Goal: Task Accomplishment & Management: Complete application form

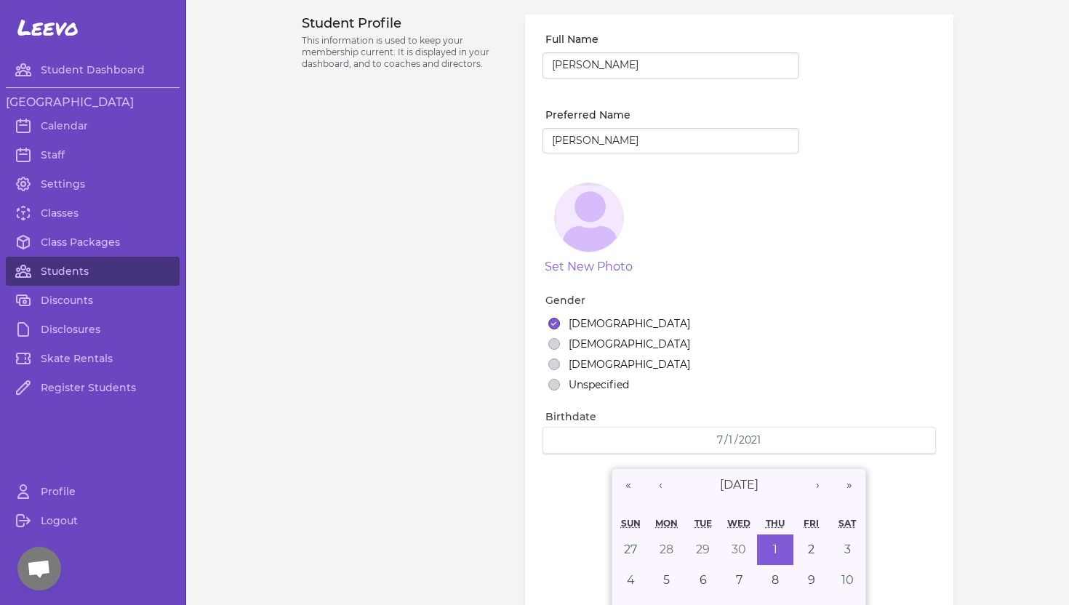
select select "ID"
select select "youth_figure"
select select "7"
click at [51, 271] on link "Students" at bounding box center [93, 271] width 174 height 29
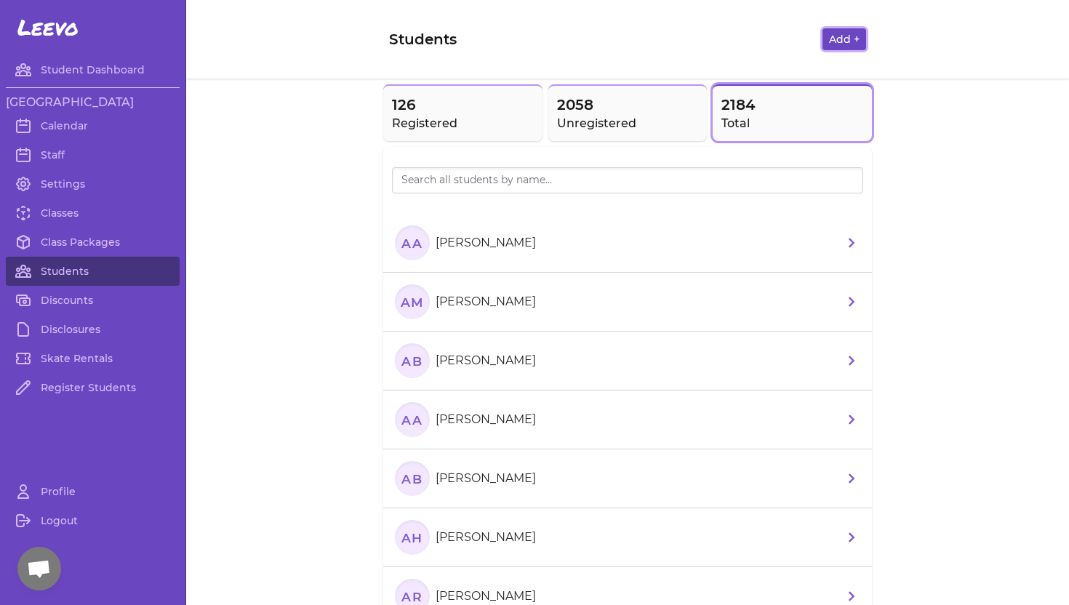
click at [843, 37] on button "Add +" at bounding box center [844, 39] width 44 height 22
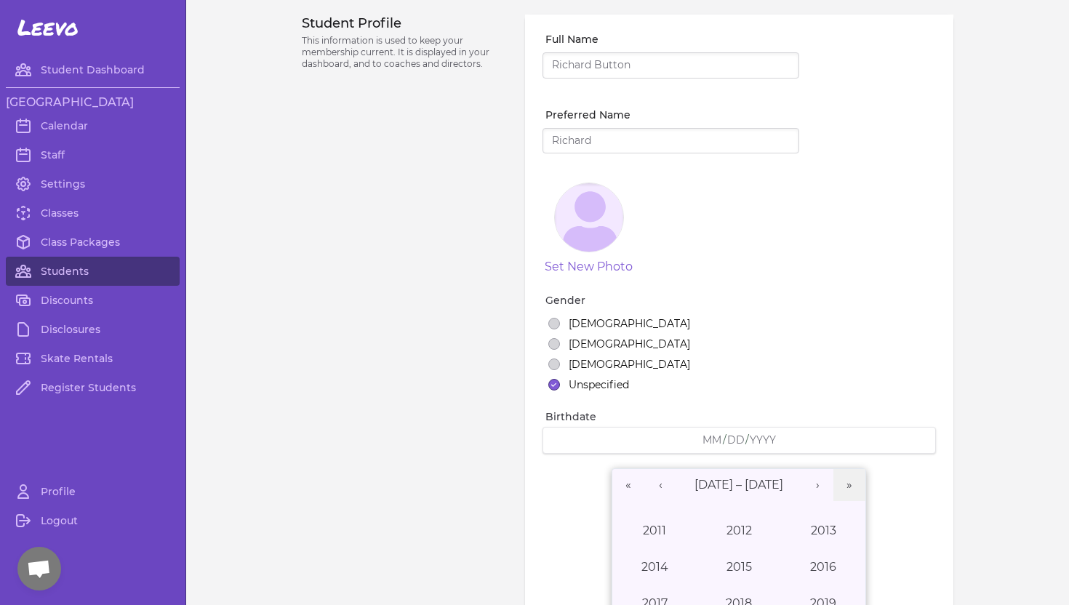
click at [668, 64] on input "Full Name" at bounding box center [671, 65] width 257 height 26
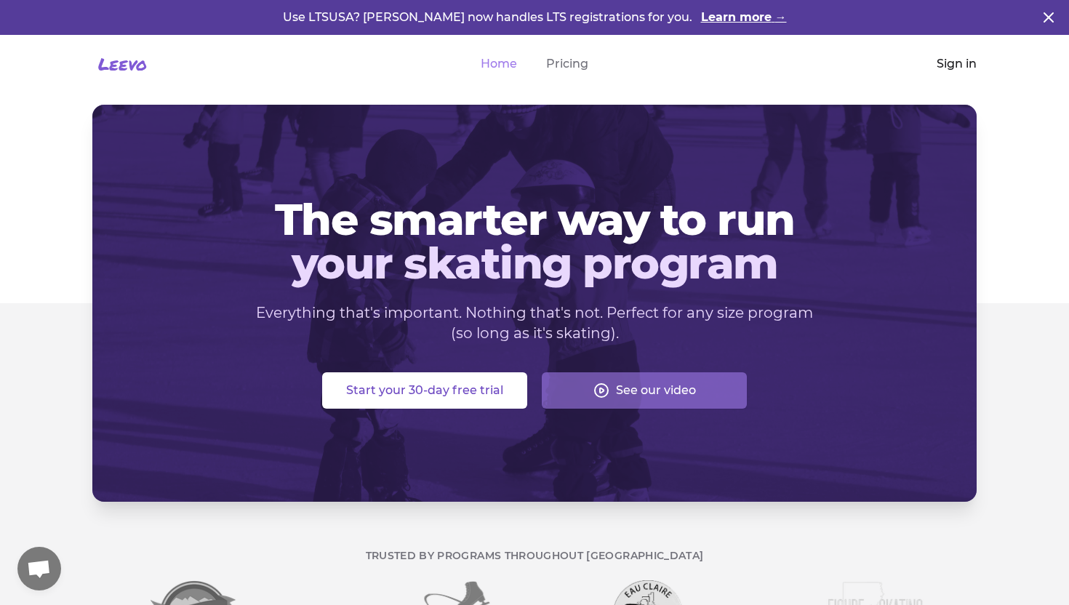
click at [952, 64] on link "Sign in" at bounding box center [957, 63] width 40 height 17
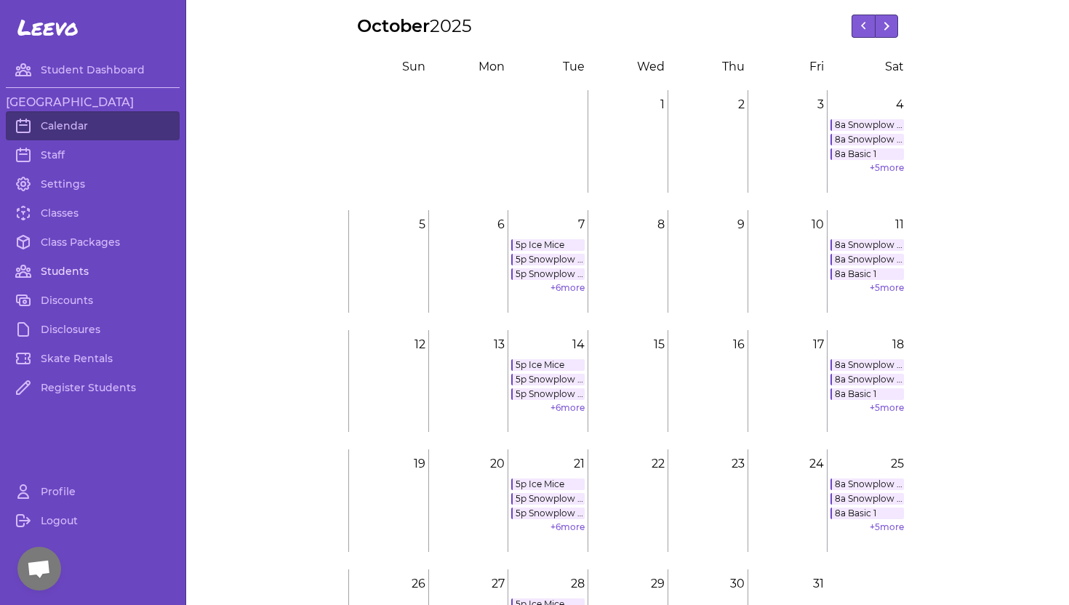
click at [81, 265] on link "Students" at bounding box center [93, 271] width 174 height 29
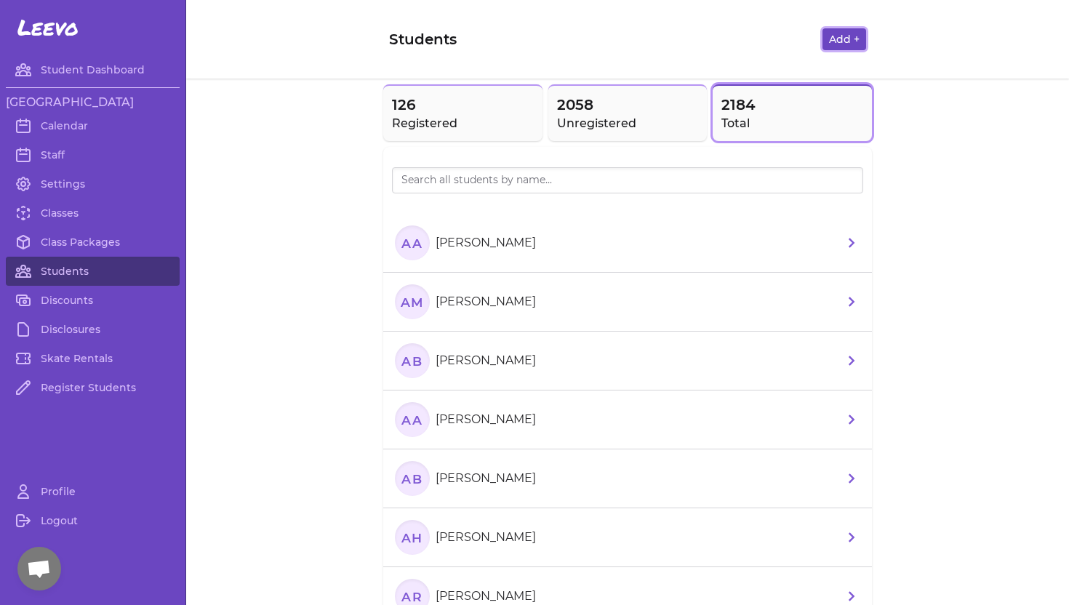
click at [854, 41] on button "Add +" at bounding box center [844, 39] width 44 height 22
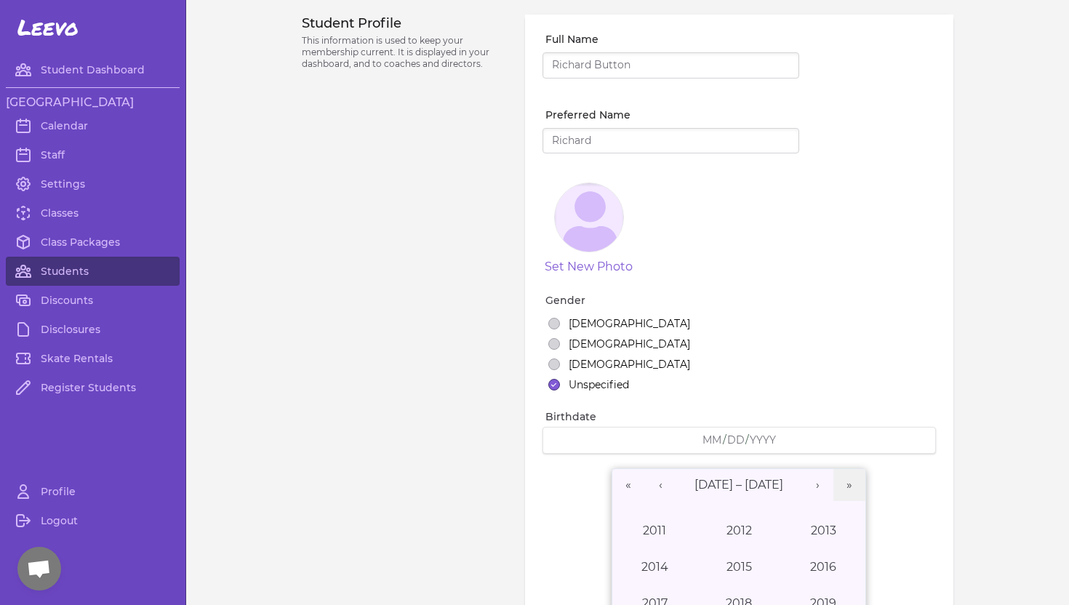
click at [599, 65] on input "Full Name" at bounding box center [671, 65] width 257 height 26
click at [578, 139] on input "Preferred Name" at bounding box center [671, 141] width 257 height 26
click at [579, 143] on input "Preferred Name" at bounding box center [671, 141] width 257 height 26
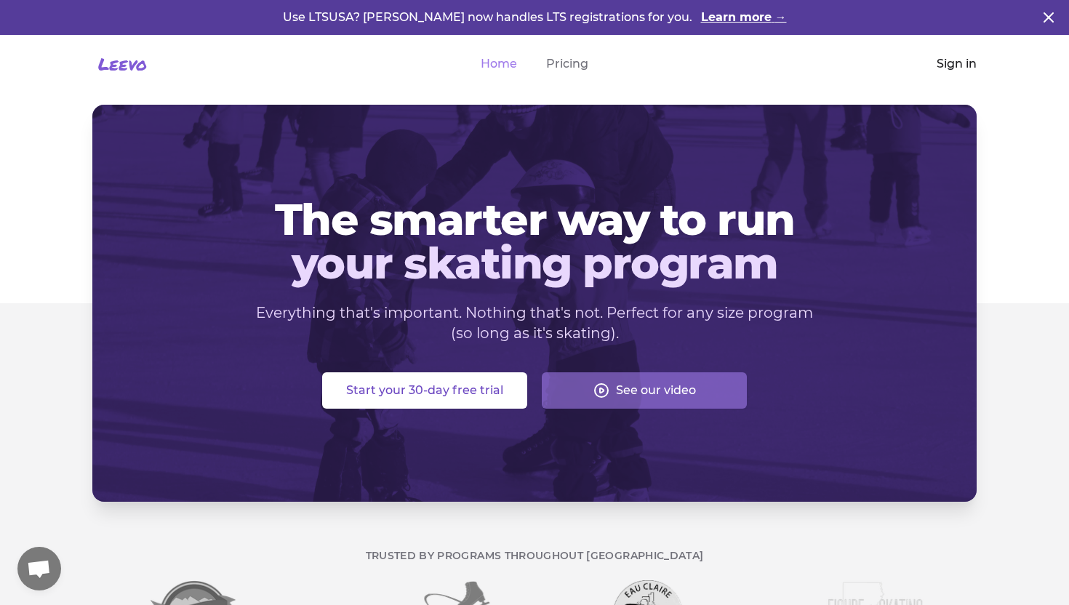
click at [948, 65] on link "Sign in" at bounding box center [957, 63] width 40 height 17
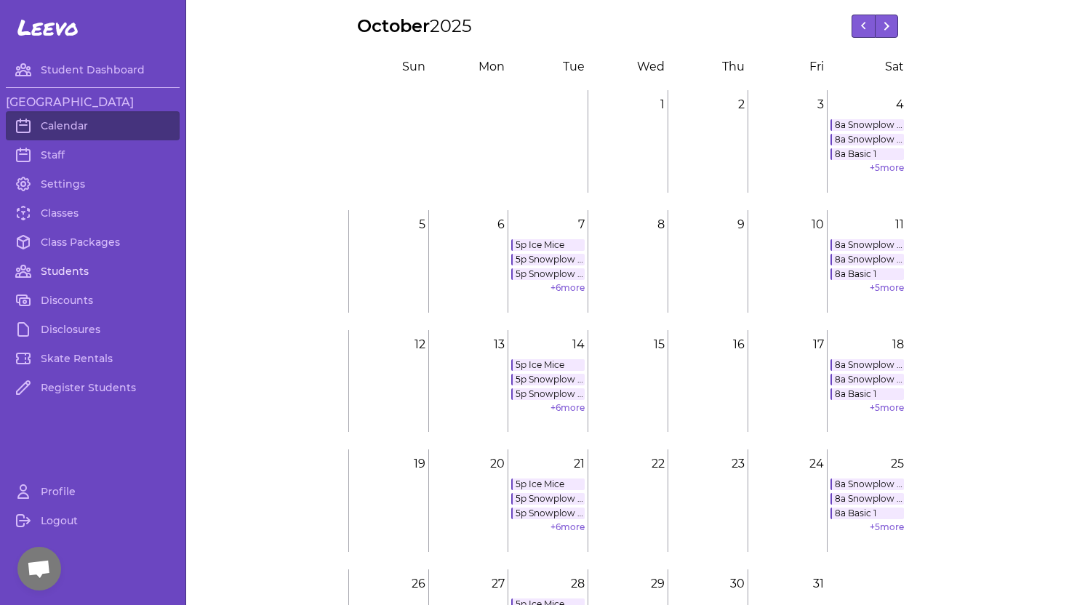
click at [54, 272] on link "Students" at bounding box center [93, 271] width 174 height 29
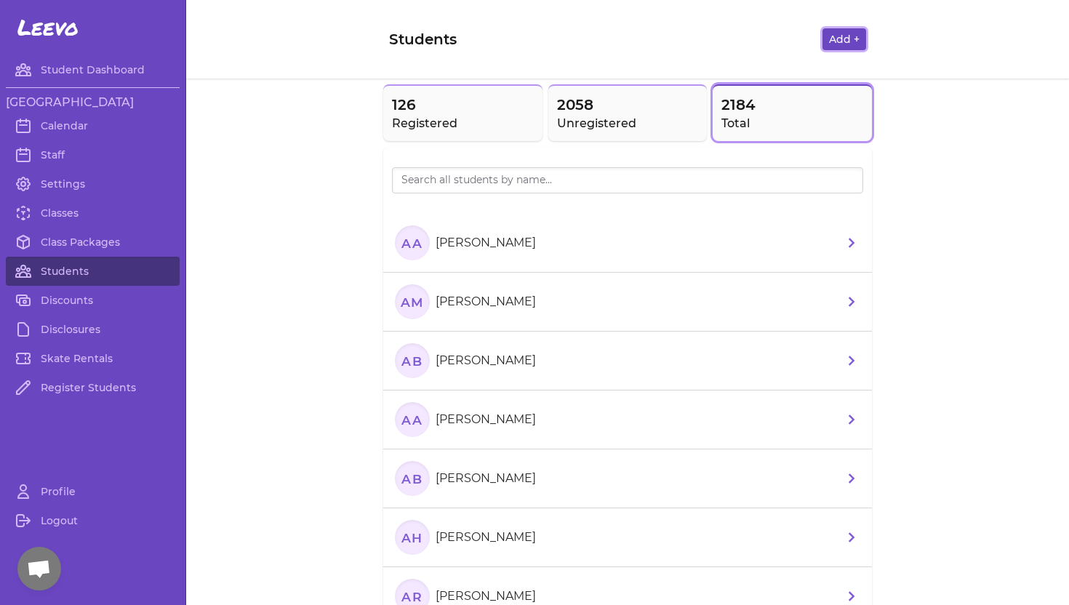
click at [830, 39] on button "Add +" at bounding box center [844, 39] width 44 height 22
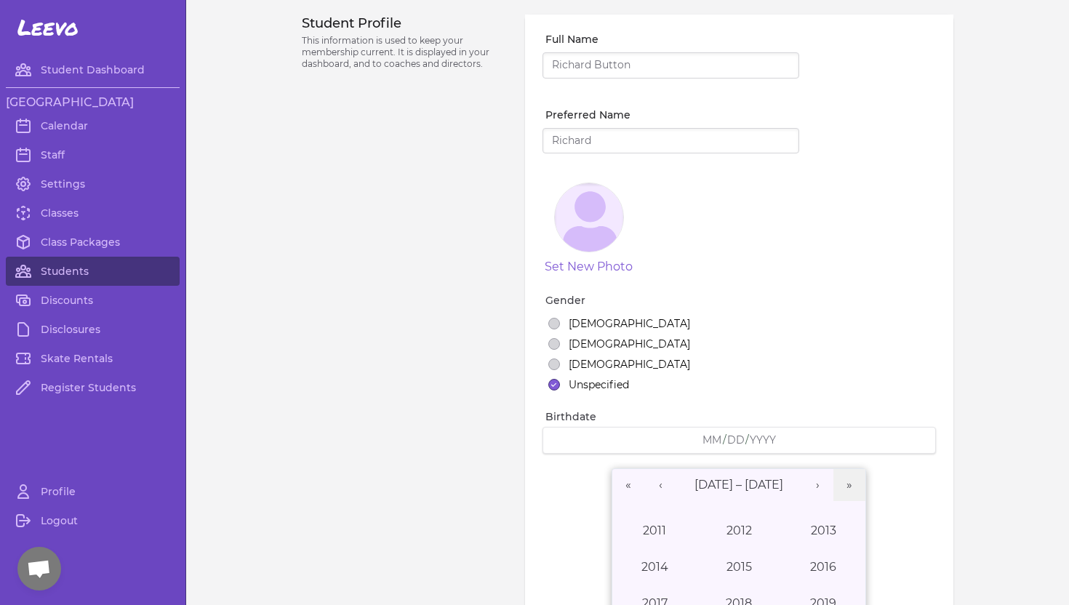
click at [607, 70] on input "Full Name" at bounding box center [671, 65] width 257 height 26
click at [607, 58] on input "Full Name" at bounding box center [671, 65] width 257 height 26
click at [607, 63] on input "Full Name" at bounding box center [671, 65] width 257 height 26
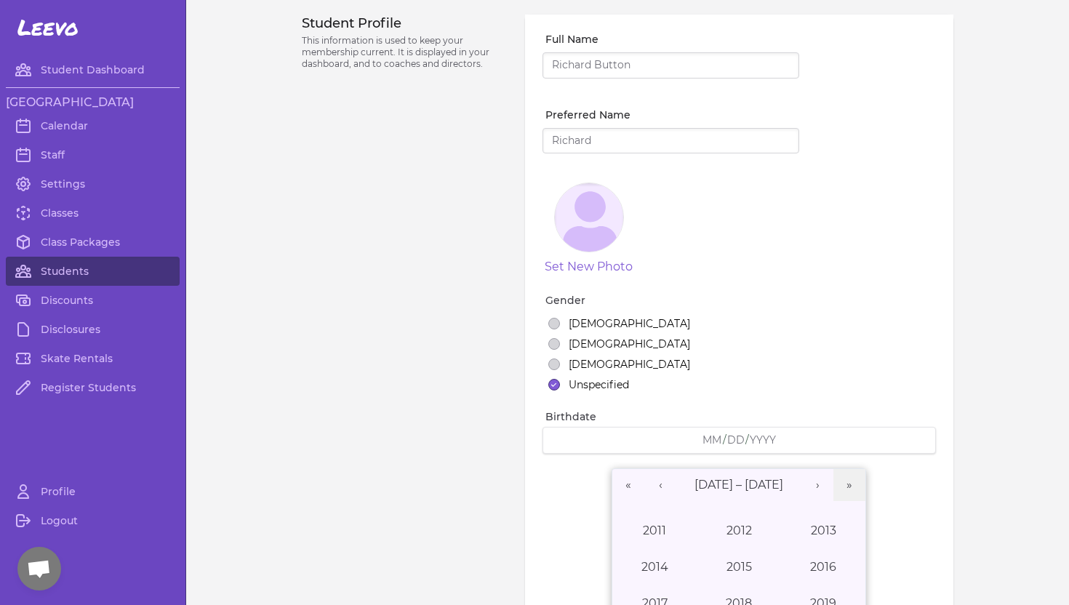
click at [581, 135] on input "Preferred Name" at bounding box center [671, 141] width 257 height 26
click at [610, 71] on input "Full Name" at bounding box center [671, 65] width 257 height 26
click at [586, 71] on input "Full Name" at bounding box center [671, 65] width 257 height 26
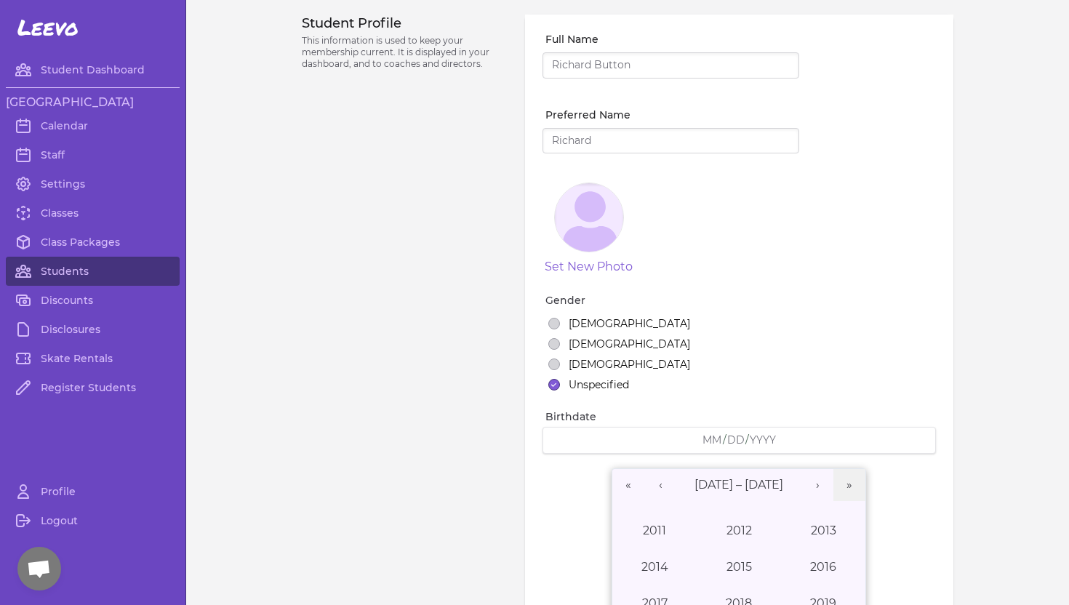
click at [583, 71] on input "Full Name" at bounding box center [671, 65] width 257 height 26
click at [573, 61] on input "Full Name" at bounding box center [671, 65] width 257 height 26
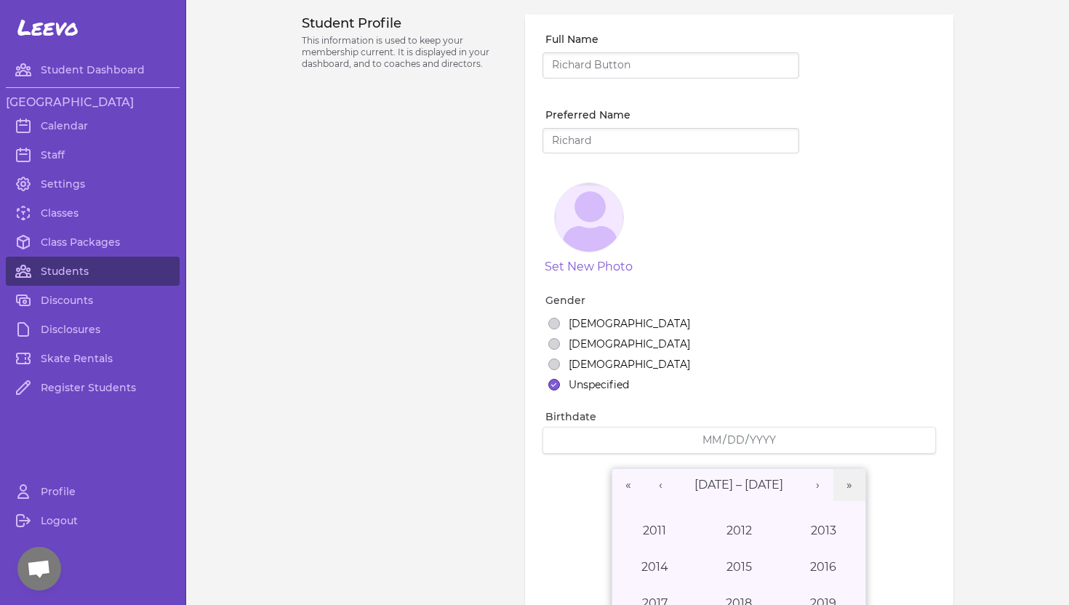
click at [554, 143] on input "Preferred Name" at bounding box center [671, 141] width 257 height 26
click at [617, 68] on input "Full Name" at bounding box center [671, 65] width 257 height 26
click at [563, 67] on input "Full Name" at bounding box center [671, 65] width 257 height 26
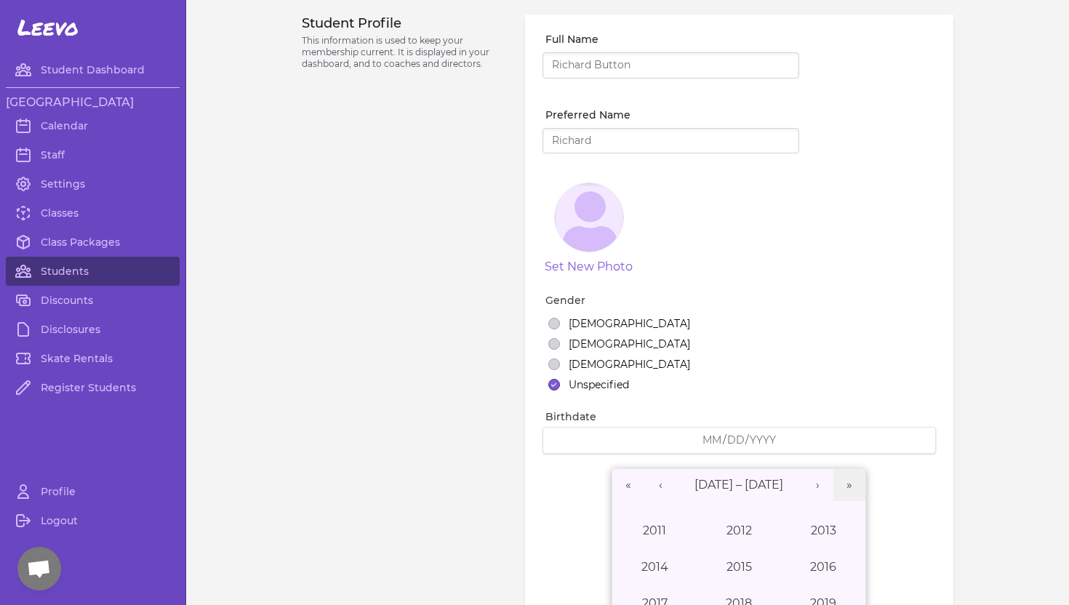
click at [563, 69] on input "Full Name" at bounding box center [671, 65] width 257 height 26
click at [566, 63] on input "Full Name" at bounding box center [671, 65] width 257 height 26
click at [578, 67] on input "Full Name" at bounding box center [671, 65] width 257 height 26
click at [561, 67] on input "Full Name" at bounding box center [671, 65] width 257 height 26
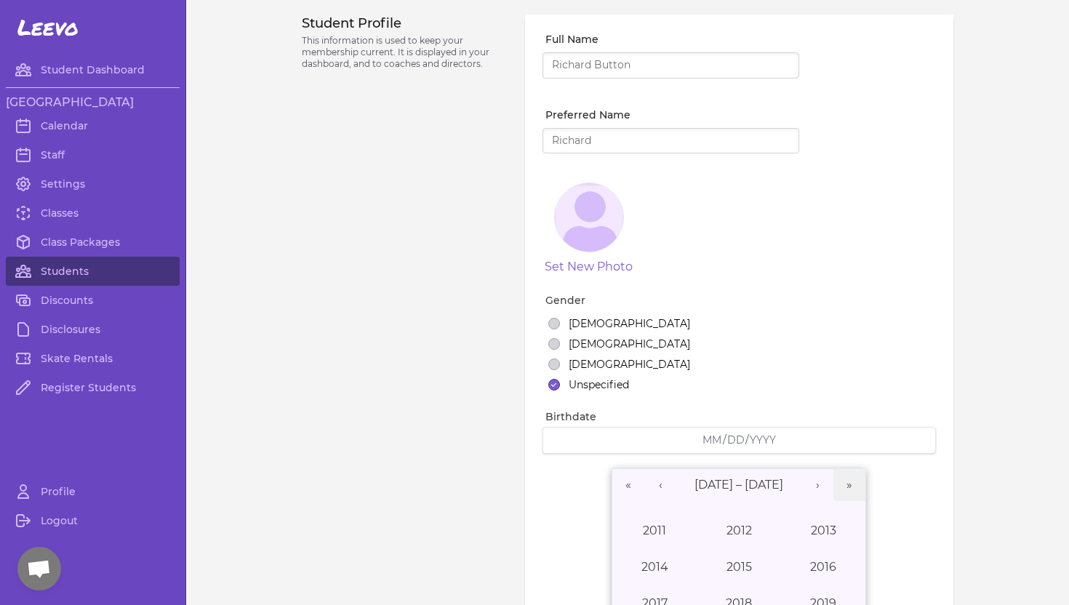
click at [561, 67] on input "Full Name" at bounding box center [671, 65] width 257 height 26
click at [580, 60] on input "Full Name" at bounding box center [671, 65] width 257 height 26
click at [619, 68] on input "Full Name" at bounding box center [671, 65] width 257 height 26
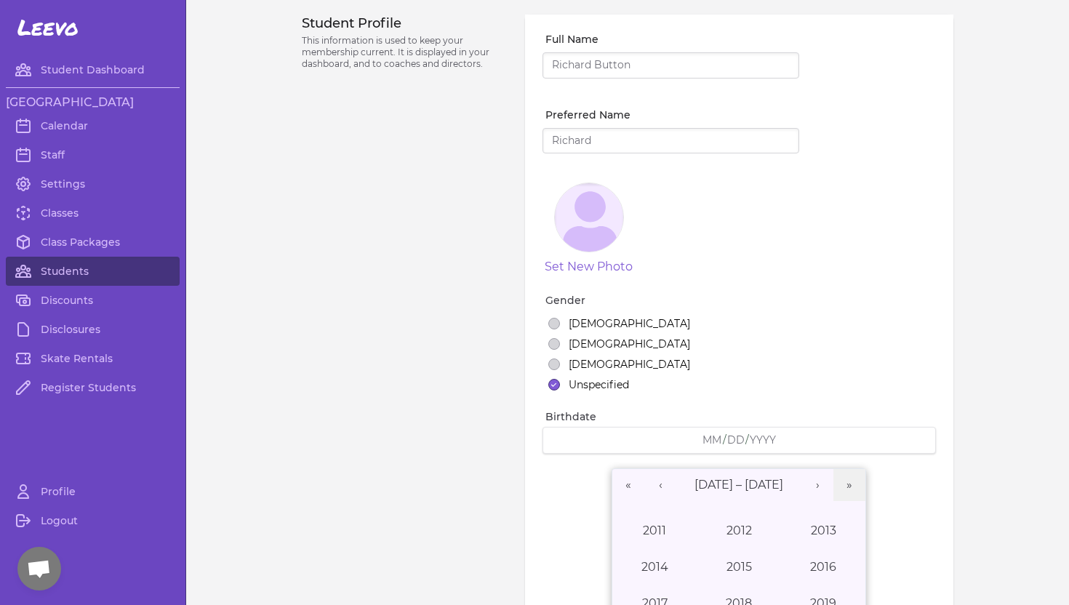
click at [619, 68] on input "Full Name" at bounding box center [671, 65] width 257 height 26
click at [589, 71] on input "Full Name" at bounding box center [671, 65] width 257 height 26
click at [590, 62] on input "Full Name" at bounding box center [671, 65] width 257 height 26
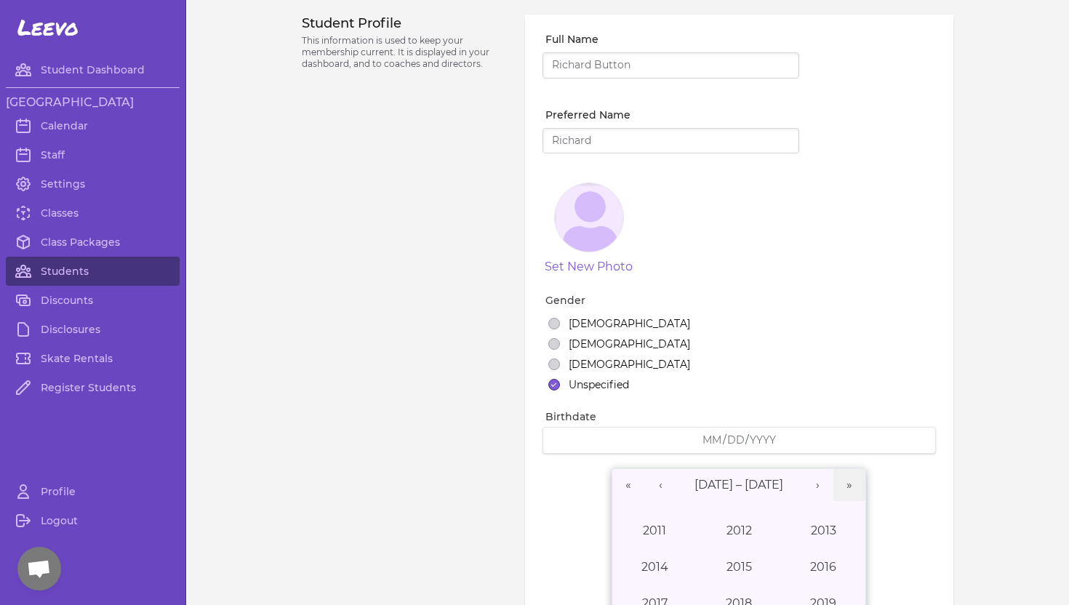
click at [590, 62] on input "Full Name" at bounding box center [671, 65] width 257 height 26
